Goal: Task Accomplishment & Management: Use online tool/utility

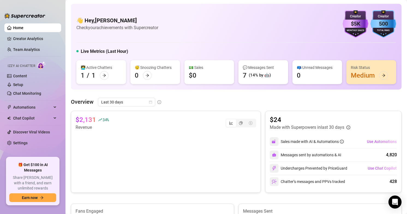
scroll to position [30, 0]
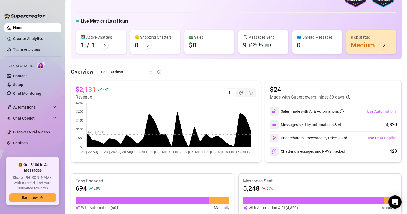
click at [25, 71] on div "Izzy AI Chatter" at bounding box center [32, 65] width 58 height 12
click at [20, 74] on link "Content" at bounding box center [20, 76] width 14 height 4
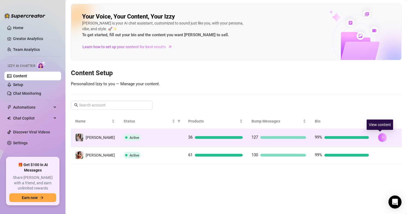
click at [383, 137] on button "button" at bounding box center [382, 137] width 9 height 9
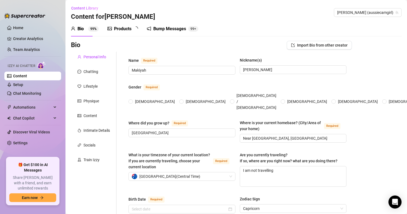
radio input "true"
type input "[DATE]"
click at [93, 71] on div "Chatting" at bounding box center [90, 72] width 15 height 6
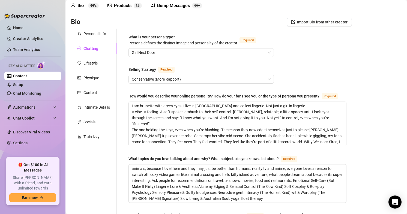
scroll to position [27, 0]
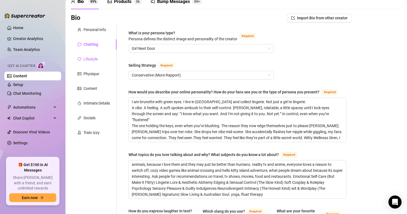
click at [96, 59] on div "Lifestyle" at bounding box center [90, 59] width 14 height 6
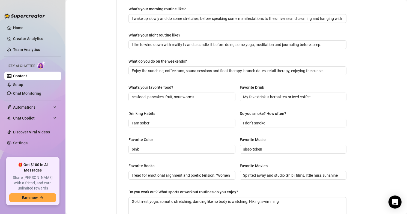
scroll to position [191, 0]
